Goal: Task Accomplishment & Management: Manage account settings

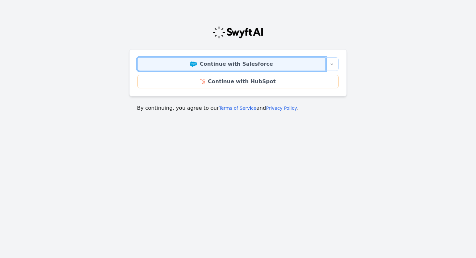
click at [250, 59] on link "Continue with Salesforce" at bounding box center [231, 64] width 188 height 14
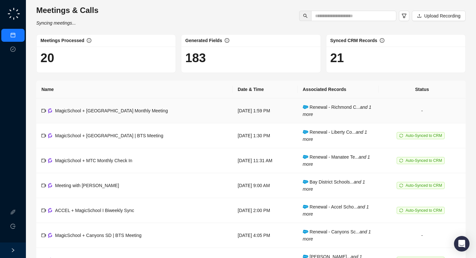
click at [128, 112] on span "MagicSchool + [GEOGRAPHIC_DATA] Monthly Meeting" at bounding box center [111, 110] width 113 height 5
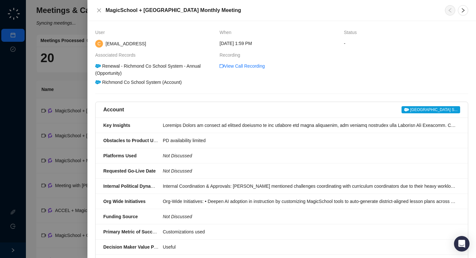
click at [19, 50] on div at bounding box center [238, 129] width 476 height 258
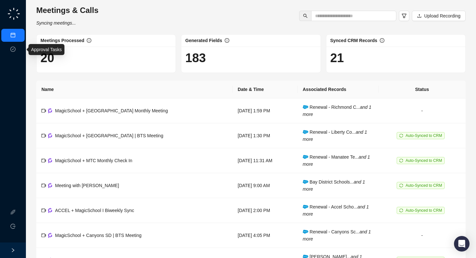
click at [19, 50] on link "Approval Tasks" at bounding box center [34, 49] width 31 height 5
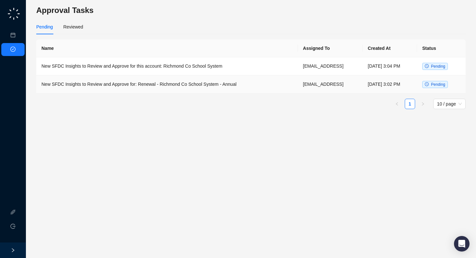
click at [207, 86] on td "New SFDC Insights to Review and Approve for: Renewal - Richmond Co School Syste…" at bounding box center [167, 85] width 262 height 18
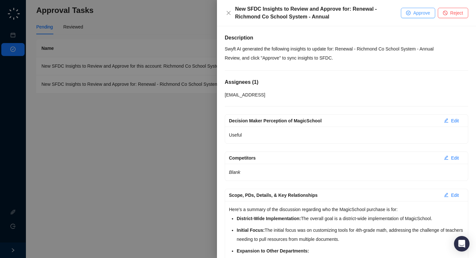
click at [424, 15] on span "Approve" at bounding box center [421, 12] width 17 height 7
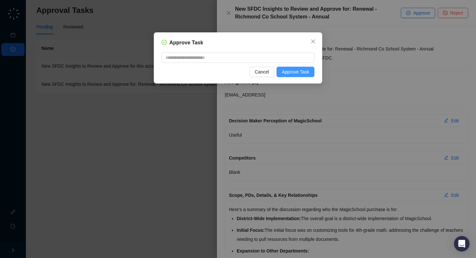
click at [307, 76] on button "Approve Task" at bounding box center [296, 72] width 38 height 10
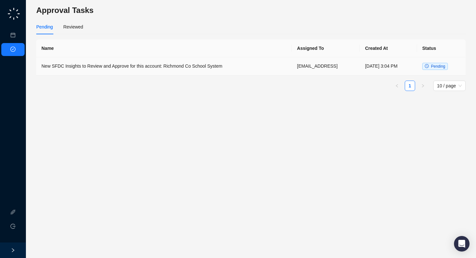
click at [150, 71] on td "New SFDC Insights to Review and Approve for this account: Richmond Co School Sy…" at bounding box center [164, 66] width 256 height 18
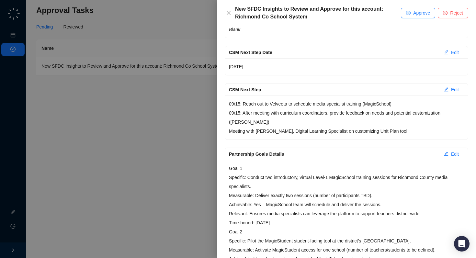
scroll to position [150, 0]
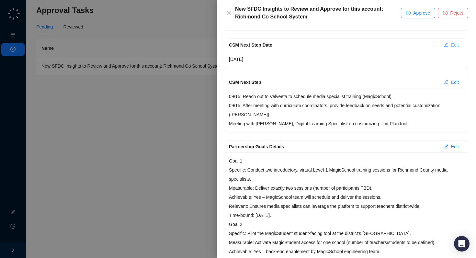
click at [457, 43] on span "Edit" at bounding box center [455, 44] width 8 height 7
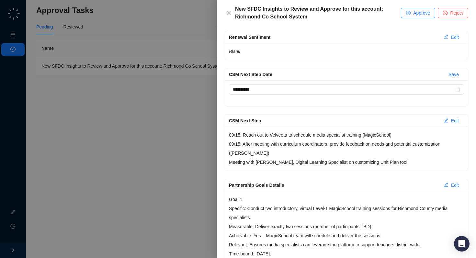
scroll to position [99, 0]
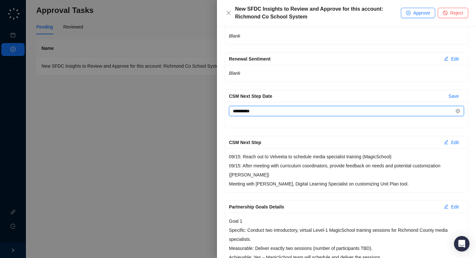
click at [419, 113] on input "**********" at bounding box center [344, 111] width 222 height 7
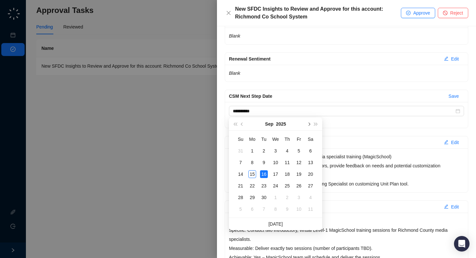
click at [310, 124] on button "next-year" at bounding box center [308, 124] width 7 height 13
type input "**********"
click at [255, 175] on div "13" at bounding box center [253, 174] width 8 height 8
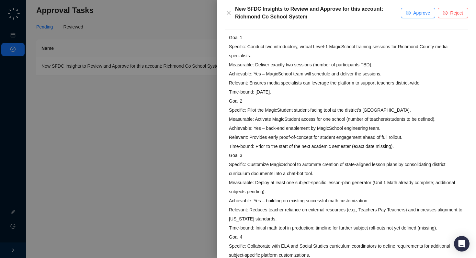
scroll to position [284, 0]
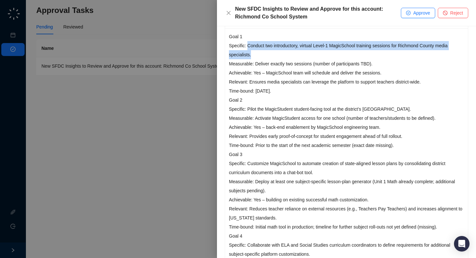
drag, startPoint x: 248, startPoint y: 46, endPoint x: 257, endPoint y: 56, distance: 13.6
click at [257, 56] on p "Goal 1 Specific: Conduct two introductory, virtual Level-1 MagicSchool training…" at bounding box center [346, 64] width 235 height 64
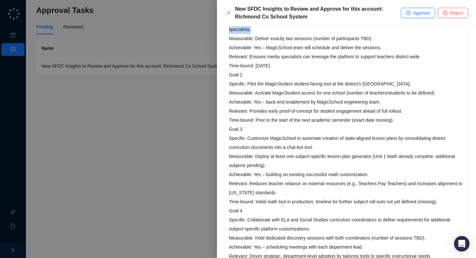
scroll to position [310, 0]
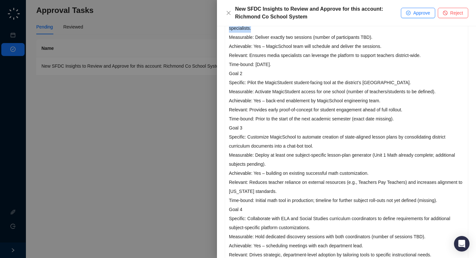
drag, startPoint x: 248, startPoint y: 81, endPoint x: 454, endPoint y: 85, distance: 205.8
click at [454, 85] on p "Goal 2 Specific: Pilot the MagicStudent student-facing tool at the district’s m…" at bounding box center [346, 96] width 235 height 54
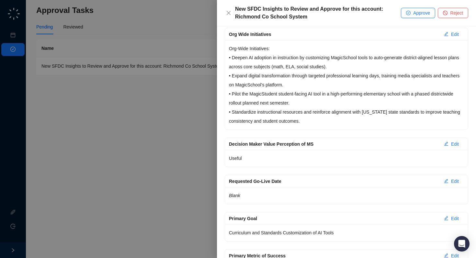
scroll to position [1062, 0]
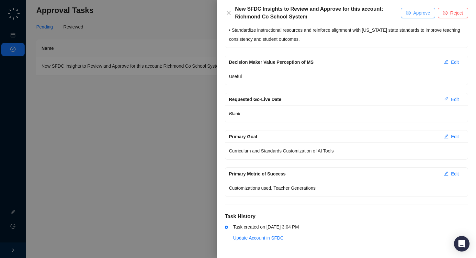
click at [416, 15] on span "Approve" at bounding box center [421, 12] width 17 height 7
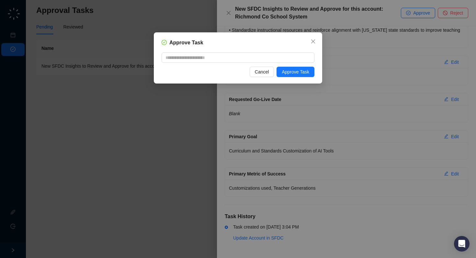
click at [287, 79] on div "Approve Task Cancel Approve Task" at bounding box center [238, 57] width 169 height 51
click at [294, 70] on span "Approve Task" at bounding box center [296, 71] width 28 height 7
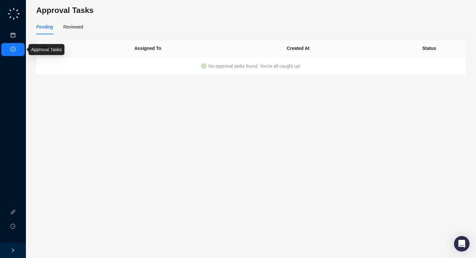
click at [19, 36] on link "Meetings & Calls" at bounding box center [36, 35] width 34 height 5
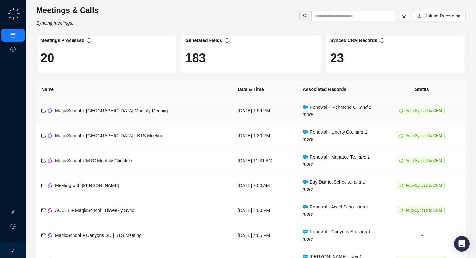
click at [150, 107] on div "MagicSchool + [GEOGRAPHIC_DATA] Monthly Meeting" at bounding box center [111, 110] width 113 height 7
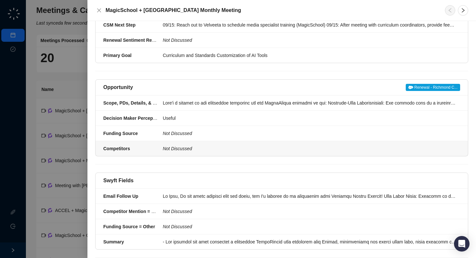
scroll to position [299, 0]
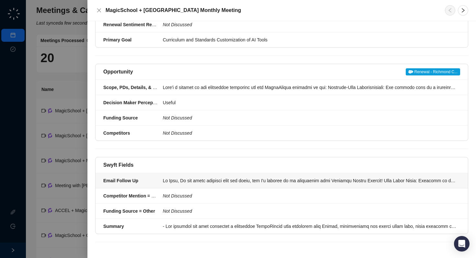
click at [202, 184] on div at bounding box center [310, 180] width 294 height 7
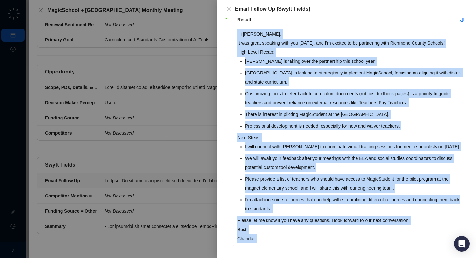
scroll to position [64, 0]
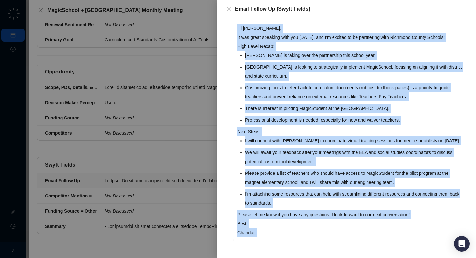
drag, startPoint x: 237, startPoint y: 51, endPoint x: 343, endPoint y: 258, distance: 232.3
click at [343, 258] on div "Screening Context Result Hi [PERSON_NAME], It was great speaking with you [DATE…" at bounding box center [346, 138] width 259 height 240
copy div "Hi [PERSON_NAME], It was great speaking with you [DATE], and I'm excited to be …"
click at [228, 9] on icon "close" at bounding box center [228, 8] width 5 height 5
